Goal: Task Accomplishment & Management: Complete application form

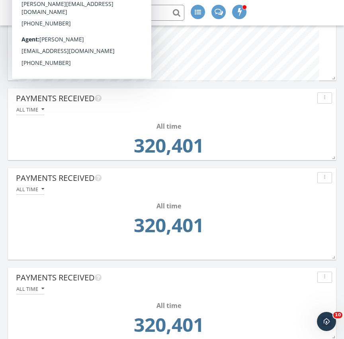
scroll to position [590, 0]
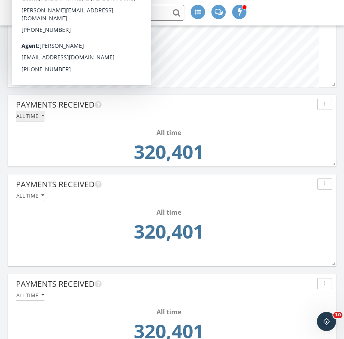
click at [43, 116] on icon "button" at bounding box center [42, 116] width 3 height 6
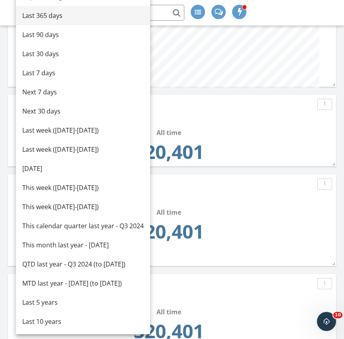
click at [53, 16] on div "Last 365 days" at bounding box center [82, 16] width 121 height 10
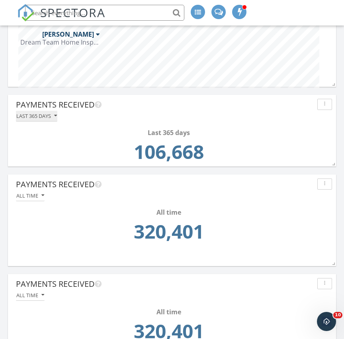
click at [57, 117] on icon "button" at bounding box center [55, 116] width 3 height 6
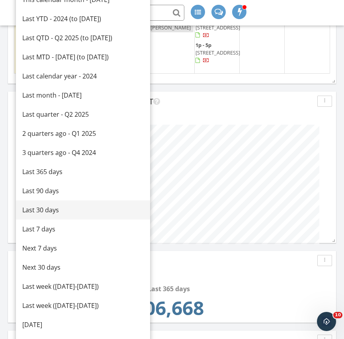
scroll to position [426, 0]
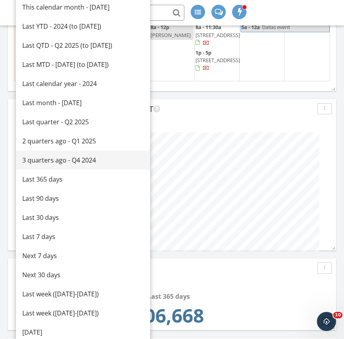
click at [44, 160] on div "3 quarters ago - Q4 2024" at bounding box center [82, 160] width 121 height 10
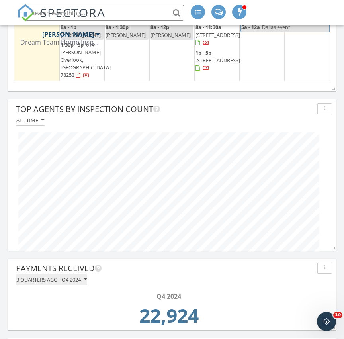
click at [81, 278] on div "3 quarters ago - Q4 2024" at bounding box center [51, 280] width 70 height 6
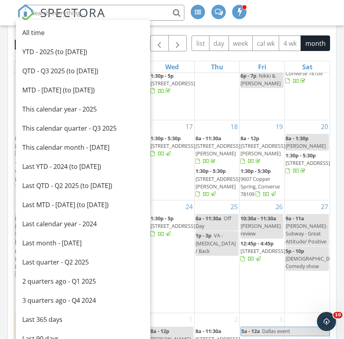
scroll to position [74, 0]
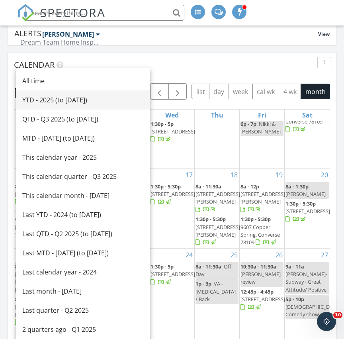
click at [70, 102] on div "YTD - 2025 (to Sep 28th)" at bounding box center [82, 100] width 121 height 10
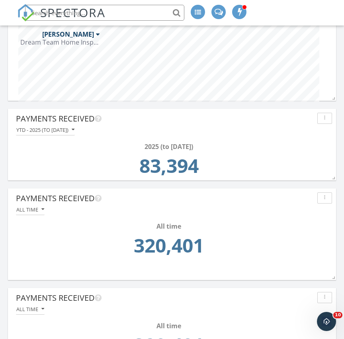
scroll to position [581, 0]
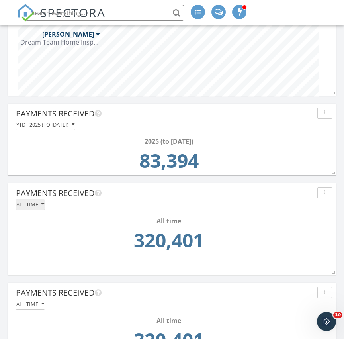
click at [44, 204] on icon "button" at bounding box center [42, 204] width 3 height 6
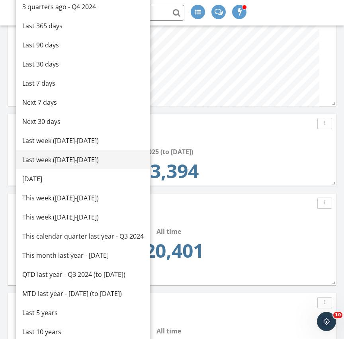
scroll to position [575, 0]
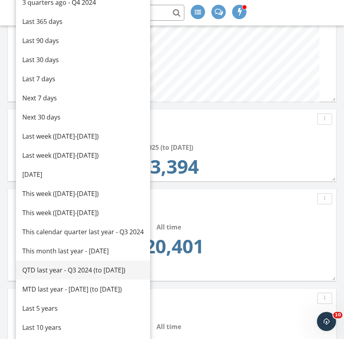
click at [51, 274] on div "QTD last year - Q3 2024 (to Sep 28th)" at bounding box center [82, 270] width 121 height 10
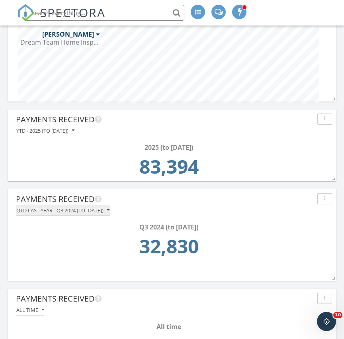
click at [95, 210] on div "QTD last year - Q3 2024 (to Sep 28th)" at bounding box center [62, 210] width 93 height 6
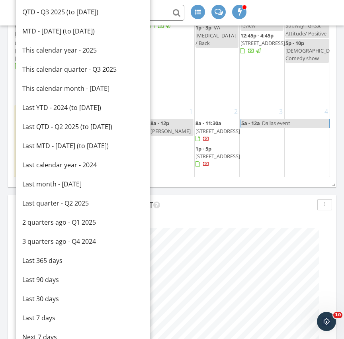
scroll to position [330, 0]
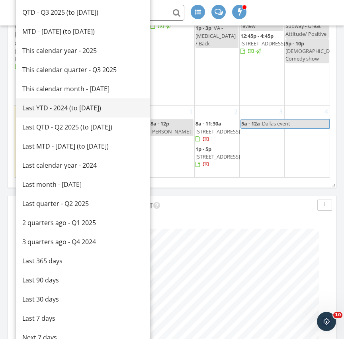
click at [71, 110] on div "Last YTD - 2024 (to Sep 28th)" at bounding box center [82, 108] width 121 height 10
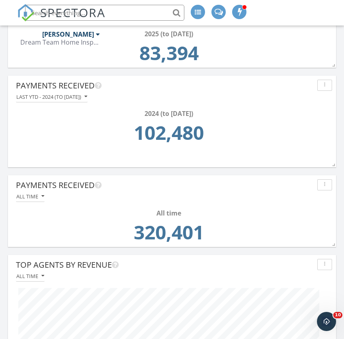
scroll to position [686, 0]
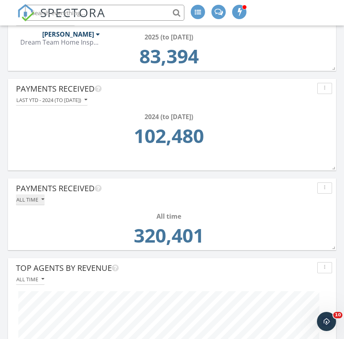
click at [43, 201] on icon "button" at bounding box center [42, 200] width 3 height 6
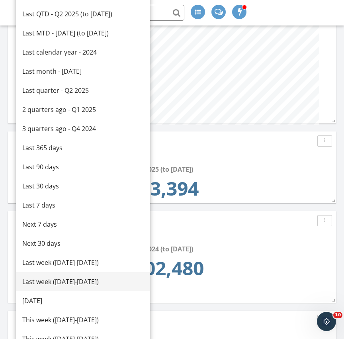
scroll to position [552, 0]
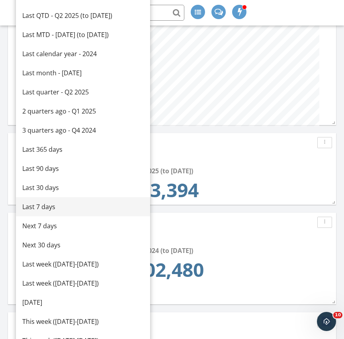
click at [45, 209] on div "Last 7 days" at bounding box center [82, 207] width 121 height 10
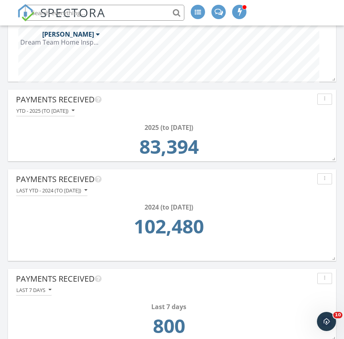
scroll to position [604, 0]
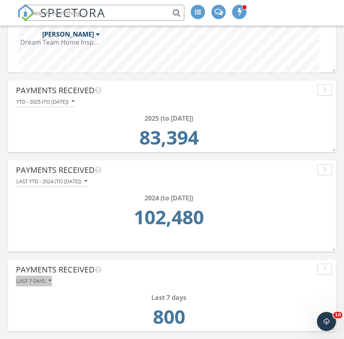
click at [51, 280] on icon "button" at bounding box center [50, 281] width 3 height 6
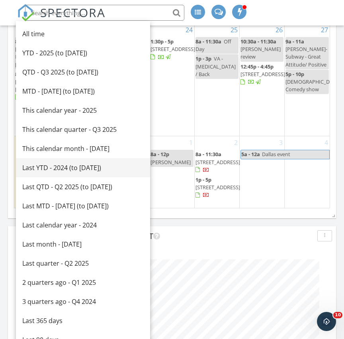
scroll to position [296, 0]
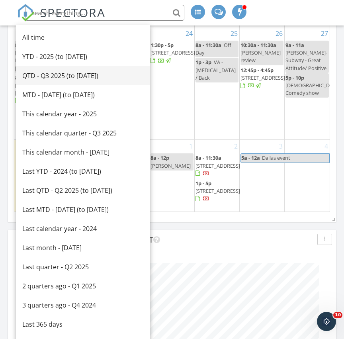
click at [77, 78] on div "QTD - Q3 2025 (to Sep 28th)" at bounding box center [82, 76] width 121 height 10
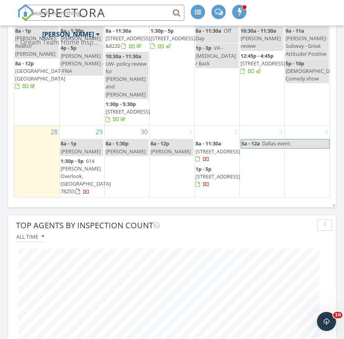
scroll to position [313, 0]
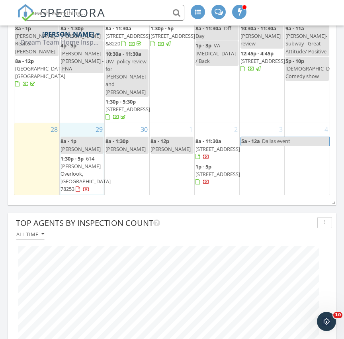
click at [81, 123] on div "29 8a - 1p Jeffrey Lawson 1:30p - 5p 614 Layne Overlook, San Antonio 78253" at bounding box center [82, 159] width 45 height 72
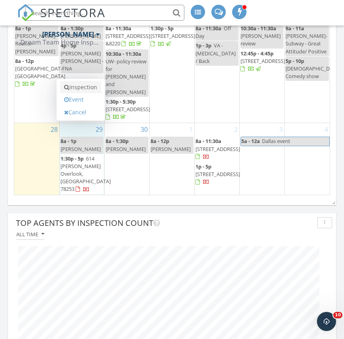
click at [80, 88] on link "Inspection" at bounding box center [80, 87] width 41 height 13
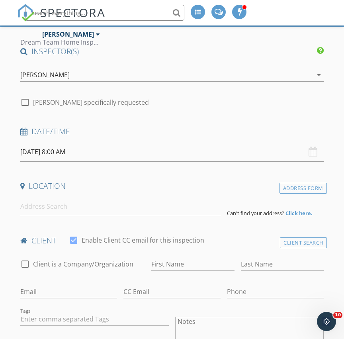
scroll to position [72, 0]
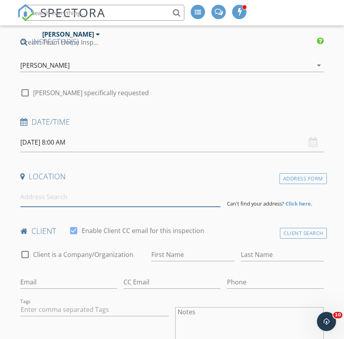
click at [56, 199] on input at bounding box center [120, 197] width 200 height 20
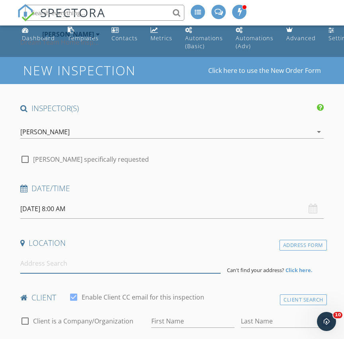
scroll to position [0, 0]
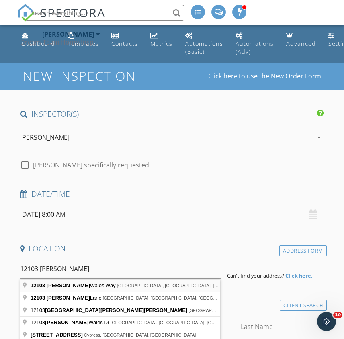
type input "[STREET_ADDRESS][PERSON_NAME]"
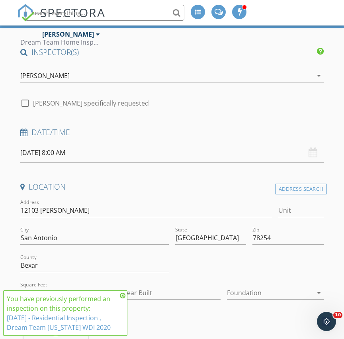
scroll to position [90, 0]
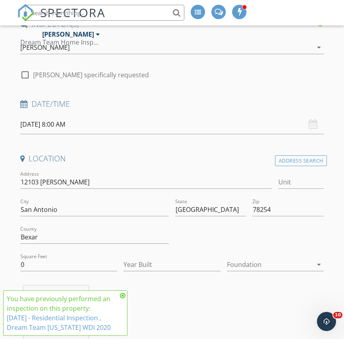
click at [122, 295] on icon at bounding box center [123, 295] width 6 height 6
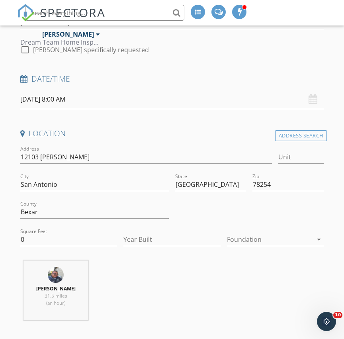
scroll to position [118, 0]
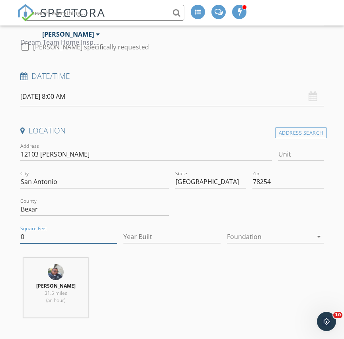
click at [67, 238] on input "0" at bounding box center [68, 236] width 97 height 13
type input "3200"
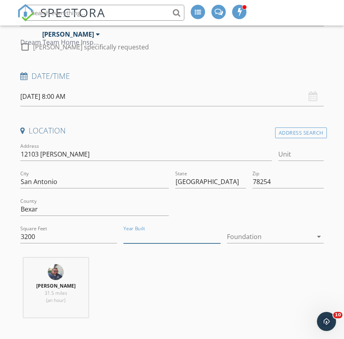
click at [174, 242] on input "Year Built" at bounding box center [171, 236] width 97 height 13
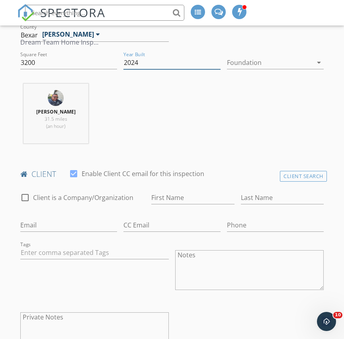
scroll to position [294, 0]
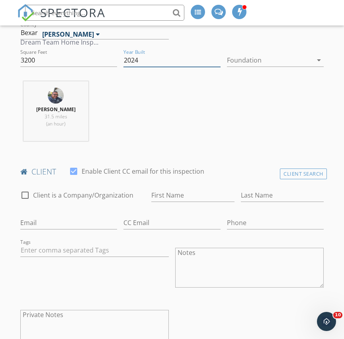
type input "2024"
click at [175, 197] on input "First Name" at bounding box center [192, 195] width 83 height 13
type input "[PERSON_NAME]"
click at [246, 198] on input "Last Name" at bounding box center [282, 195] width 83 height 13
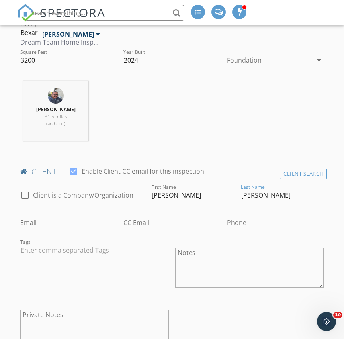
type input "[PERSON_NAME]"
click at [64, 223] on input "Email" at bounding box center [68, 222] width 97 height 13
click at [170, 199] on input "[PERSON_NAME]" at bounding box center [192, 195] width 83 height 13
type input "[PERSON_NAME]"
click at [45, 224] on input "Email" at bounding box center [68, 222] width 97 height 13
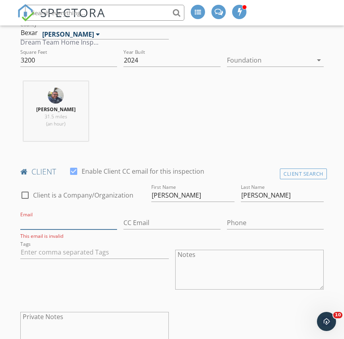
click at [31, 221] on input "Email" at bounding box center [68, 222] width 97 height 13
paste input "[PERSON_NAME][EMAIL_ADDRESS][PERSON_NAME][DOMAIN_NAME]"
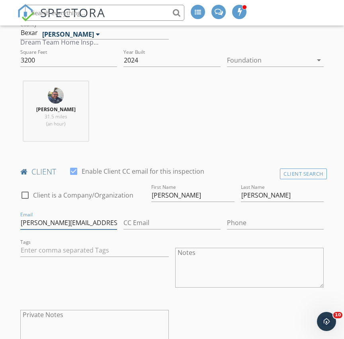
type input "[PERSON_NAME][EMAIL_ADDRESS][PERSON_NAME][DOMAIN_NAME]"
click at [238, 228] on input "Phone" at bounding box center [275, 222] width 97 height 13
click at [244, 223] on input "Phone" at bounding box center [275, 222] width 97 height 13
paste input "[PHONE_NUMBER]"
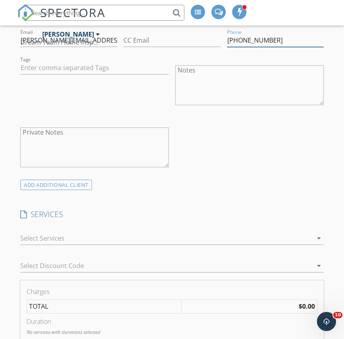
scroll to position [522, 0]
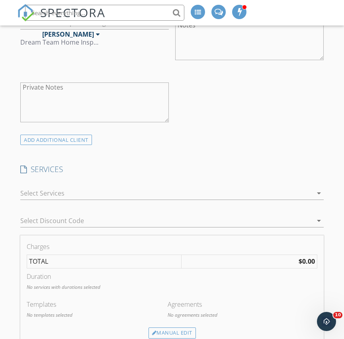
type input "[PHONE_NUMBER]"
click at [78, 191] on div at bounding box center [166, 193] width 292 height 13
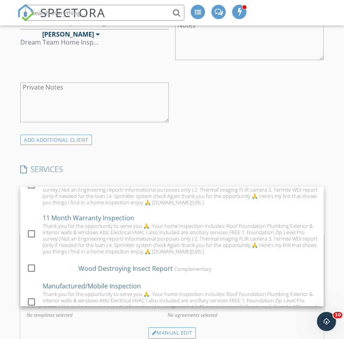
scroll to position [32, 0]
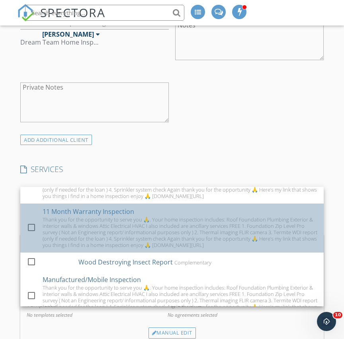
click at [69, 226] on div "Thank you for the opportunity to serve you 🙏. Your home inspection includes: Ro…" at bounding box center [180, 232] width 275 height 32
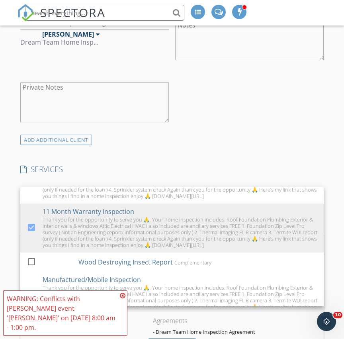
click at [123, 299] on icon at bounding box center [123, 295] width 6 height 6
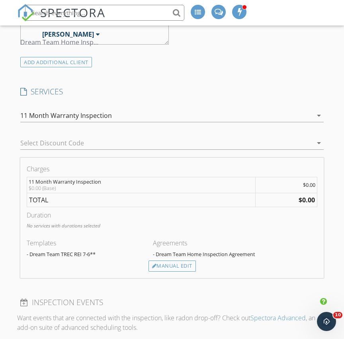
scroll to position [601, 0]
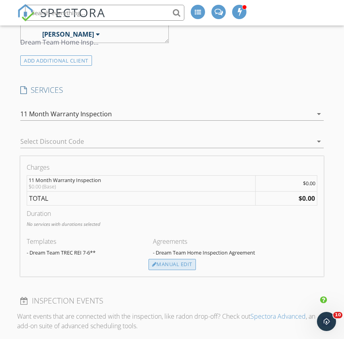
click at [178, 265] on div "Manual Edit" at bounding box center [172, 264] width 47 height 11
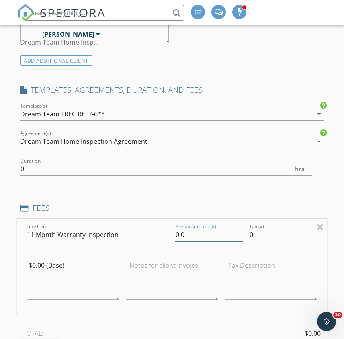
drag, startPoint x: 192, startPoint y: 235, endPoint x: 162, endPoint y: 233, distance: 30.7
click at [162, 233] on div "Line Item 11 Month Warranty Inspection Pretax Amount ($) 0.0 Tax ($) 0 $0.00 (B…" at bounding box center [172, 267] width 310 height 96
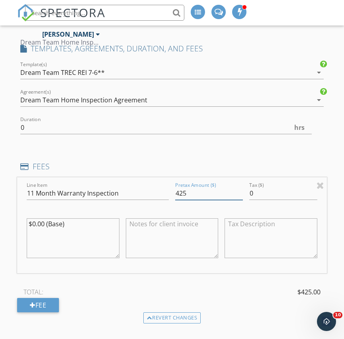
scroll to position [647, 0]
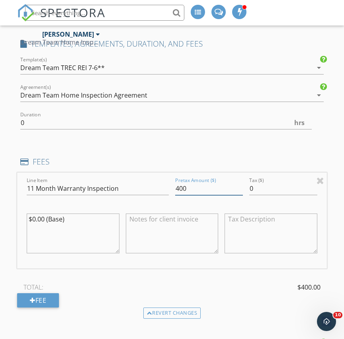
type input "400"
drag, startPoint x: 71, startPoint y: 217, endPoint x: 17, endPoint y: 215, distance: 54.6
click at [17, 215] on div "New Inspection Click here to use the New Order Form INSPECTOR(S) check_box [PER…" at bounding box center [172, 239] width 344 height 1647
click at [43, 220] on textarea at bounding box center [73, 233] width 93 height 40
paste textarea "Dream Team Invoice Thank you for the opportunity to serve you 🙏. Your home insp…"
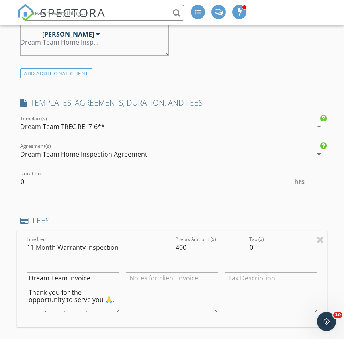
scroll to position [584, 0]
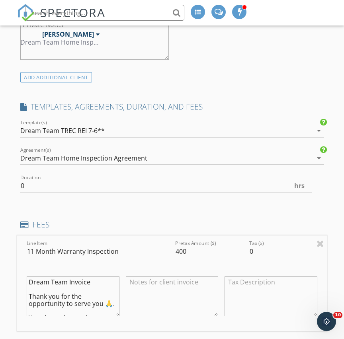
type textarea "Dream Team Invoice Thank you for the opportunity to serve you 🙏. Your home insp…"
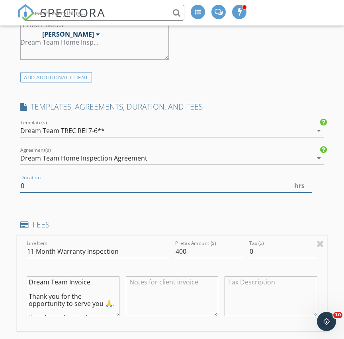
click at [72, 189] on input "0" at bounding box center [165, 185] width 291 height 13
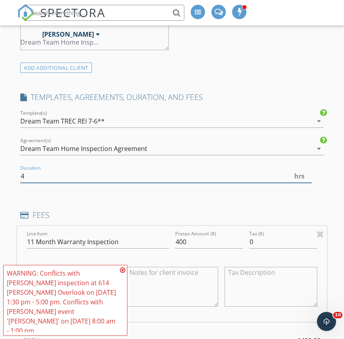
scroll to position [596, 0]
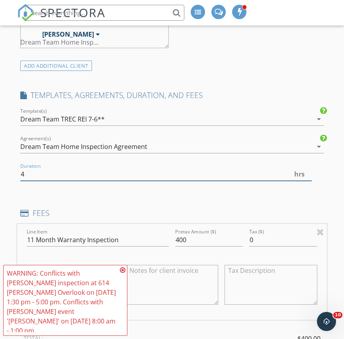
type input "4"
click at [123, 273] on icon at bounding box center [123, 270] width 6 height 6
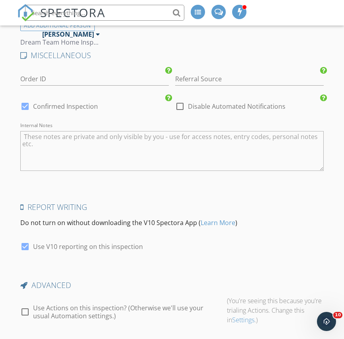
scroll to position [1371, 0]
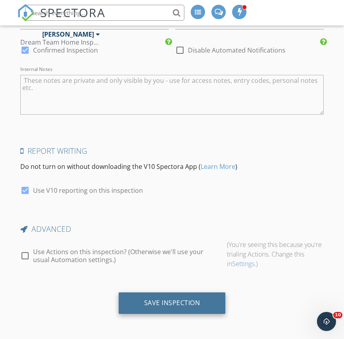
click at [154, 303] on div "Save Inspection" at bounding box center [172, 303] width 56 height 8
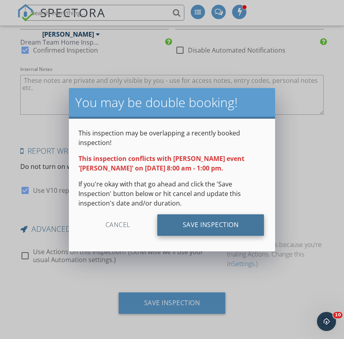
click at [199, 224] on div "Save Inspection" at bounding box center [210, 224] width 107 height 21
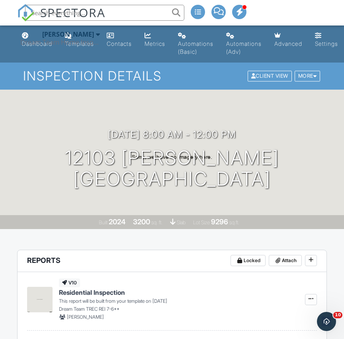
click at [20, 10] on li at bounding box center [102, 12] width 170 height 25
click at [22, 12] on div at bounding box center [102, 13] width 164 height 16
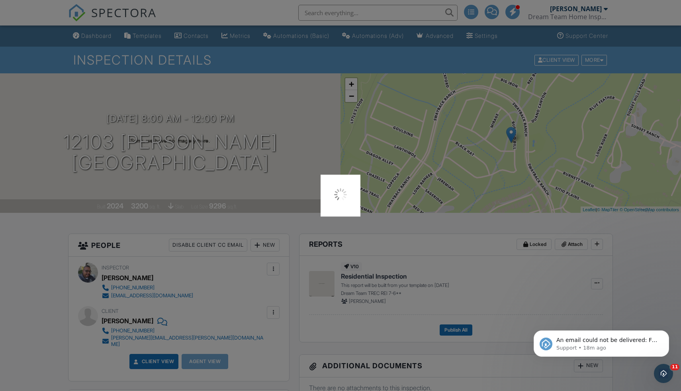
click at [49, 69] on div at bounding box center [340, 195] width 681 height 391
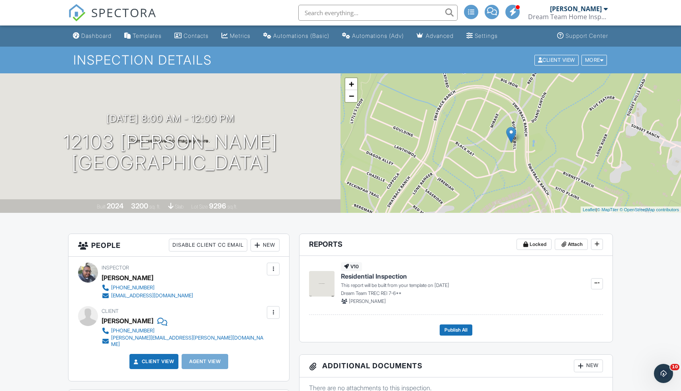
click at [117, 14] on span "SPECTORA" at bounding box center [123, 12] width 65 height 17
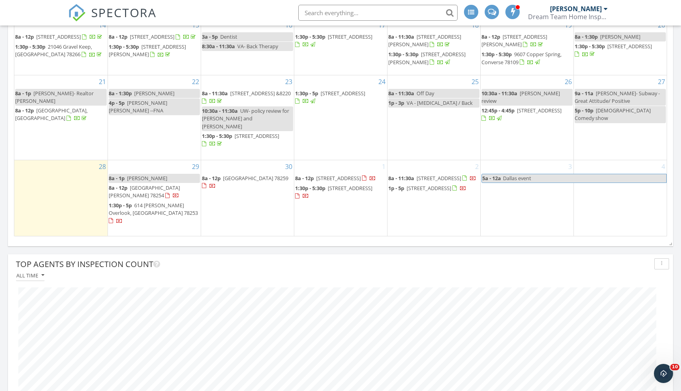
scroll to position [260, 0]
